Goal: Find specific page/section: Find specific page/section

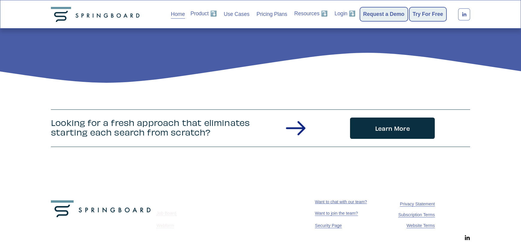
scroll to position [852, 0]
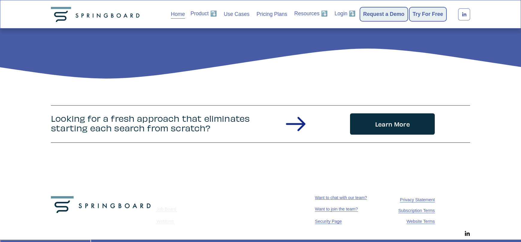
click at [467, 234] on use "LinkedIn" at bounding box center [467, 233] width 12 height 12
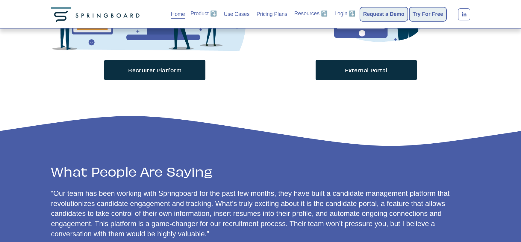
scroll to position [493, 0]
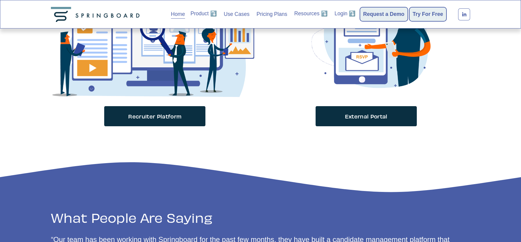
click at [201, 13] on span "Product ⤵️" at bounding box center [203, 13] width 26 height 7
click at [0, 0] on link "Recruiter Platform" at bounding box center [0, 0] width 0 height 0
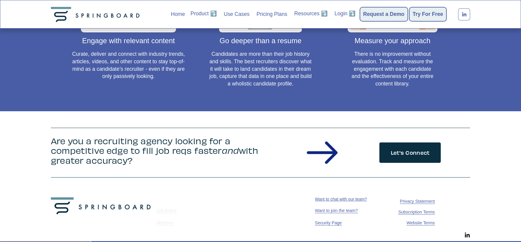
scroll to position [661, 0]
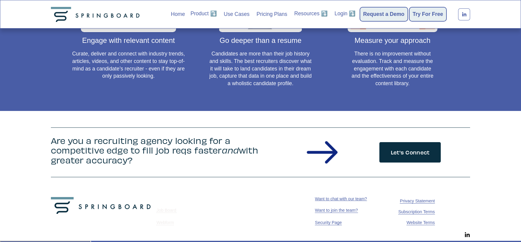
click at [328, 209] on span "Want to join the team?" at bounding box center [336, 209] width 43 height 5
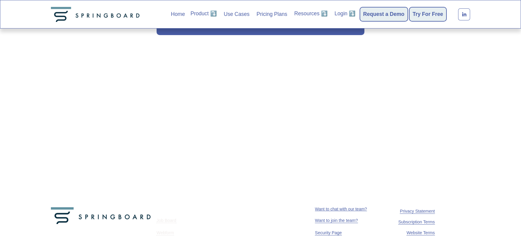
scroll to position [477, 0]
